Goal: Task Accomplishment & Management: Complete application form

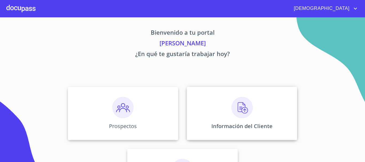
click at [239, 115] on img at bounding box center [241, 107] width 21 height 21
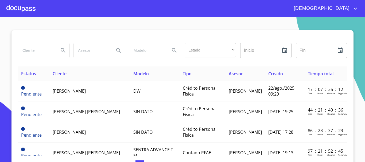
click at [36, 49] on input "search" at bounding box center [36, 50] width 36 height 14
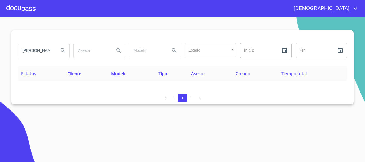
drag, startPoint x: 49, startPoint y: 51, endPoint x: 0, endPoint y: 64, distance: 50.5
click at [0, 64] on section "[PERSON_NAME] [PERSON_NAME] Estado ​ ​ Inicio ​ Fin ​ Estatus Cliente Modelo Ti…" at bounding box center [182, 89] width 365 height 145
type input "a"
type input "[PERSON_NAME]"
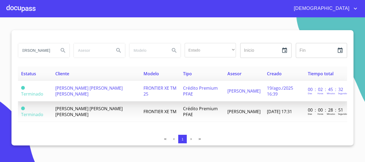
scroll to position [0, 0]
click at [289, 92] on td "19/ago./2025 16:39" at bounding box center [284, 91] width 41 height 21
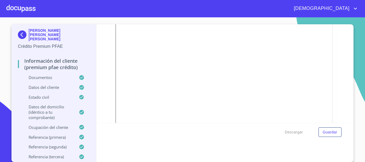
scroll to position [1202, 0]
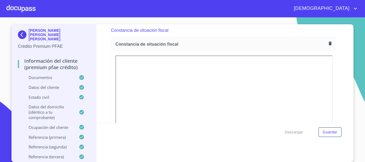
click at [327, 46] on icon "button" at bounding box center [329, 43] width 5 height 5
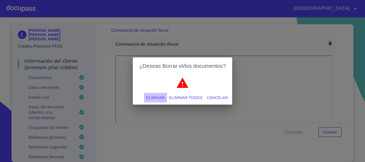
click at [155, 98] on span "Eliminar" at bounding box center [155, 98] width 18 height 7
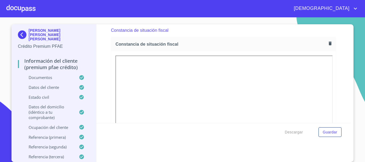
click at [359, 117] on section "[PERSON_NAME] [PERSON_NAME] [PERSON_NAME] Crédito Premium PFAE Información del …" at bounding box center [182, 89] width 365 height 145
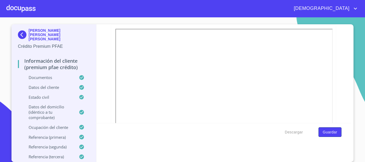
click at [334, 131] on span "Guardar" at bounding box center [330, 132] width 14 height 7
